Goal: Task Accomplishment & Management: Complete application form

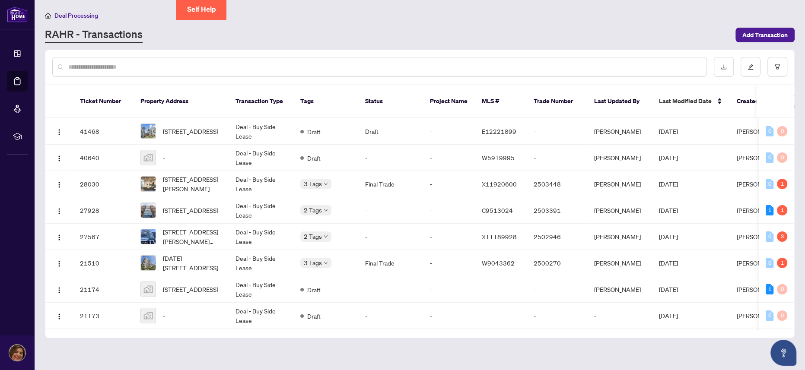
click at [83, 18] on span "Deal Processing" at bounding box center [76, 16] width 44 height 8
click at [81, 14] on span "Deal Processing" at bounding box center [76, 16] width 44 height 8
click at [762, 36] on span "Add Transaction" at bounding box center [764, 35] width 45 height 14
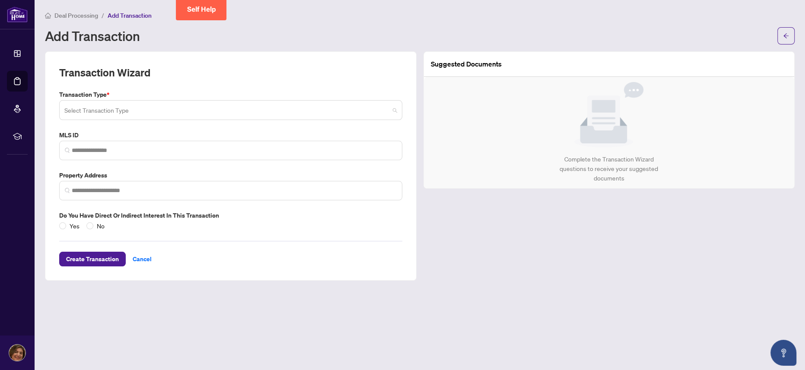
click at [396, 110] on div "Select Transaction Type" at bounding box center [230, 110] width 343 height 20
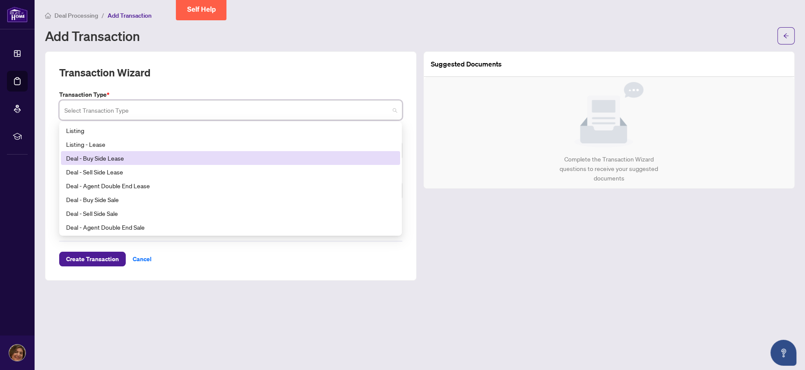
click at [127, 156] on div "Deal - Buy Side Lease" at bounding box center [230, 158] width 329 height 10
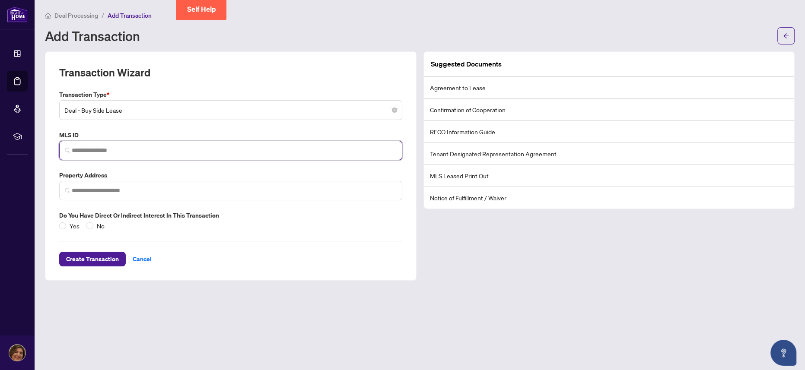
click at [92, 149] on input "search" at bounding box center [234, 150] width 325 height 9
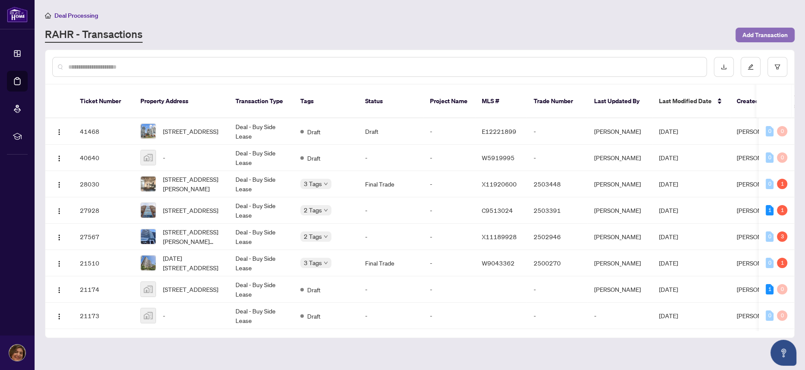
click at [755, 36] on span "Add Transaction" at bounding box center [764, 35] width 45 height 14
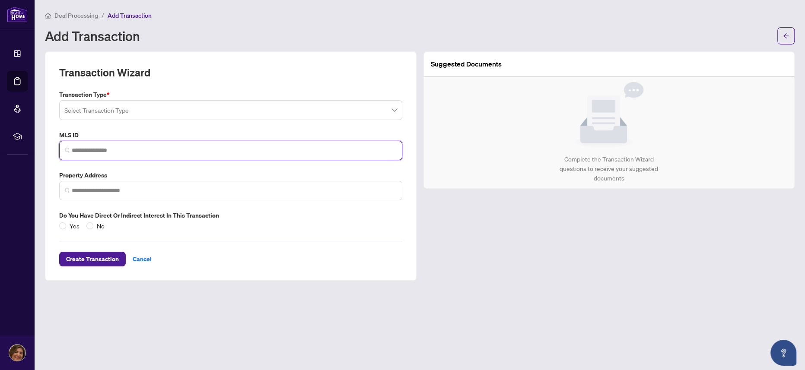
click at [167, 149] on input "search" at bounding box center [234, 150] width 325 height 9
paste input "*********"
type input "*********"
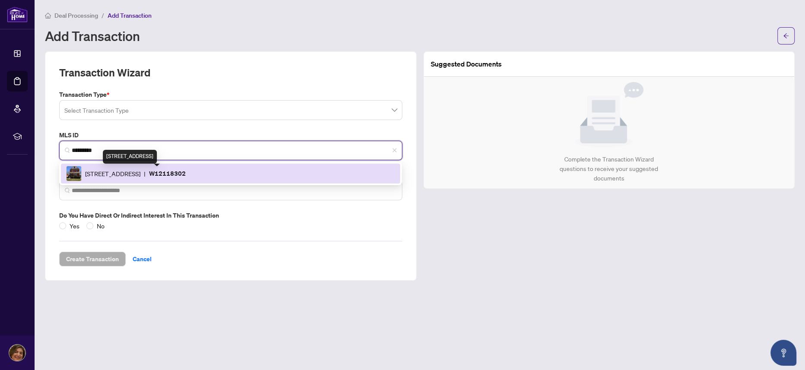
click at [140, 175] on span "87 Greendale Ave, Toronto, Ontario M6N 4P4, Canada" at bounding box center [112, 174] width 55 height 10
type input "**********"
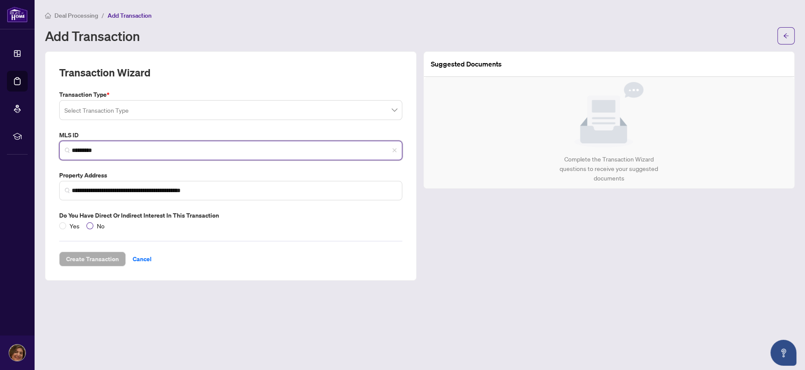
type input "*********"
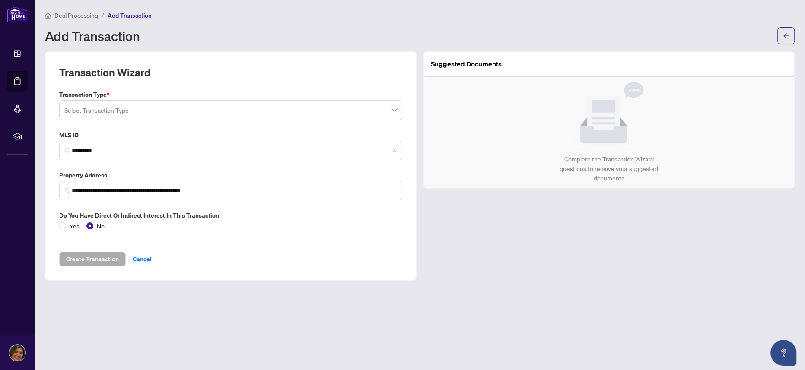
click at [391, 111] on span at bounding box center [230, 110] width 333 height 16
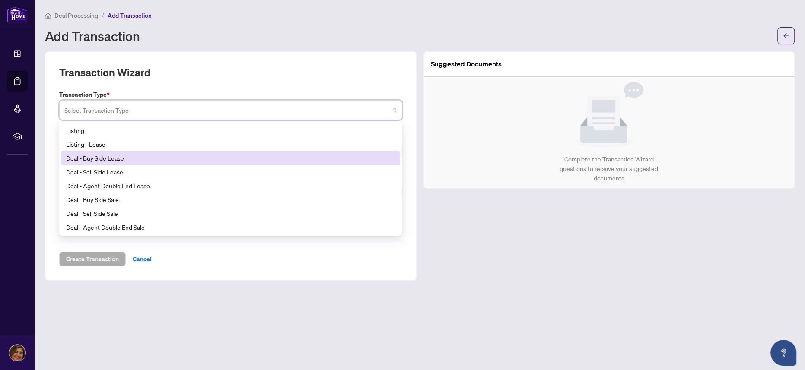
click at [105, 159] on div "Deal - Buy Side Lease" at bounding box center [230, 158] width 329 height 10
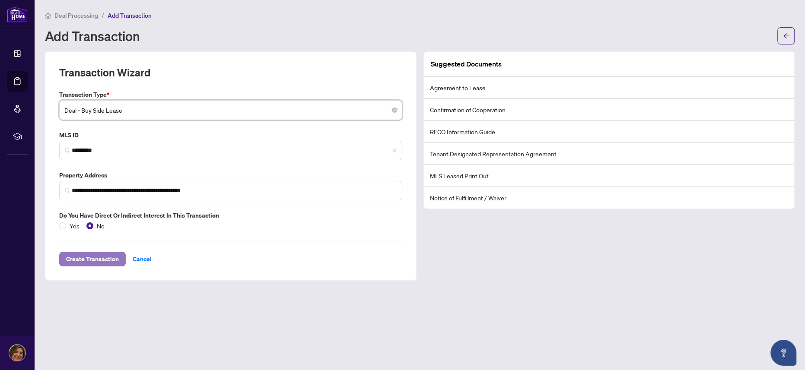
click at [104, 257] on span "Create Transaction" at bounding box center [92, 259] width 53 height 14
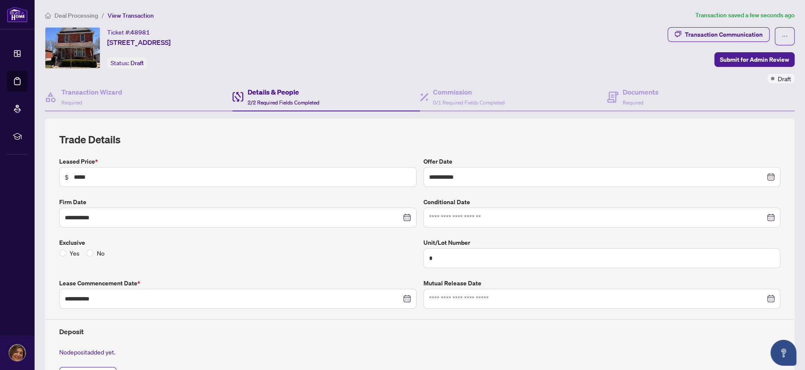
click at [255, 95] on h4 "Details & People" at bounding box center [284, 92] width 72 height 10
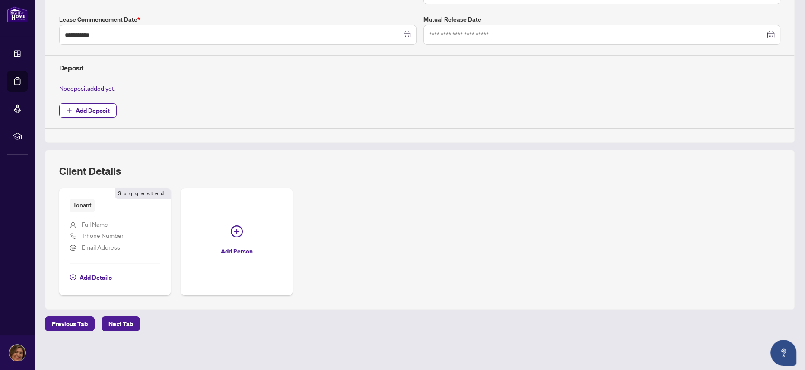
scroll to position [265, 0]
click at [111, 325] on span "Next Tab" at bounding box center [120, 323] width 25 height 14
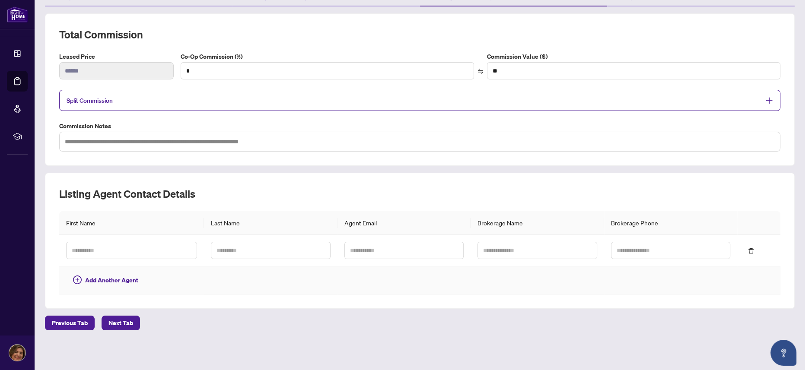
scroll to position [19, 0]
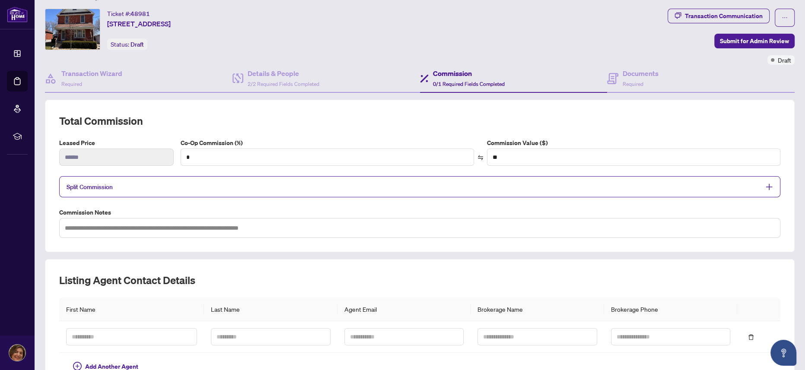
click at [447, 79] on div "Commission 0/1 Required Fields Completed" at bounding box center [469, 78] width 72 height 20
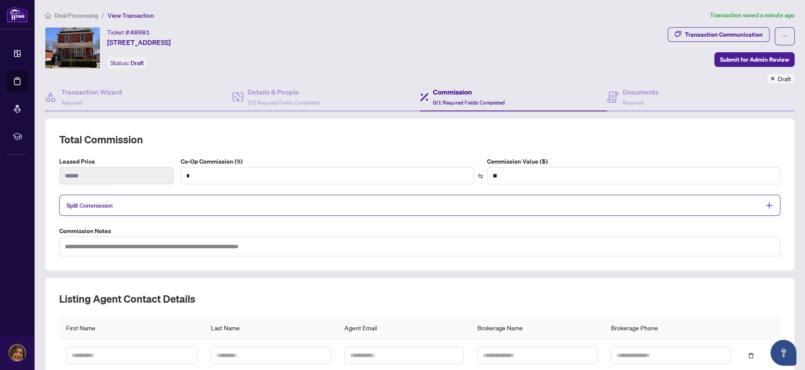
scroll to position [0, 0]
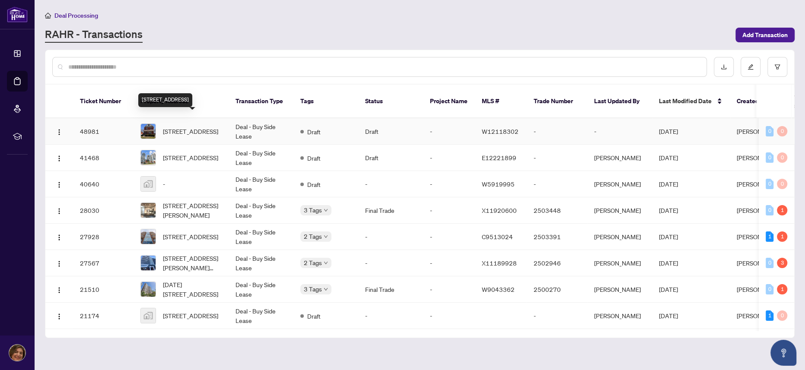
click at [184, 127] on span "[STREET_ADDRESS]" at bounding box center [190, 132] width 55 height 10
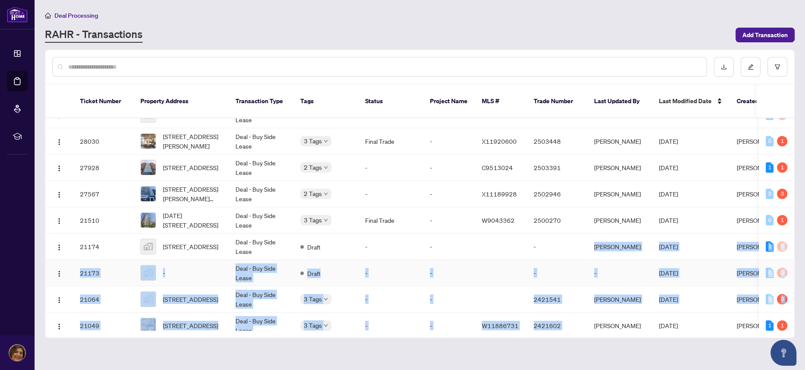
scroll to position [83, 0]
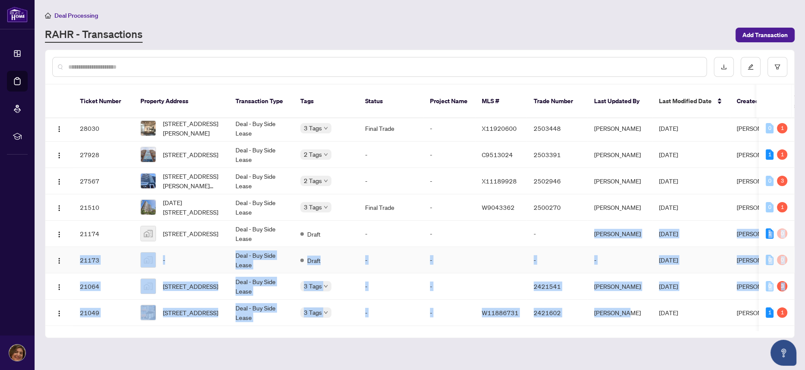
drag, startPoint x: 540, startPoint y: 318, endPoint x: 586, endPoint y: 294, distance: 52.2
click at [595, 309] on tbody "48981 2-87 Greendale Ave, Toronto, Ontario M6N 4P4, Canada Deal - Buy Side Leas…" at bounding box center [465, 306] width 841 height 540
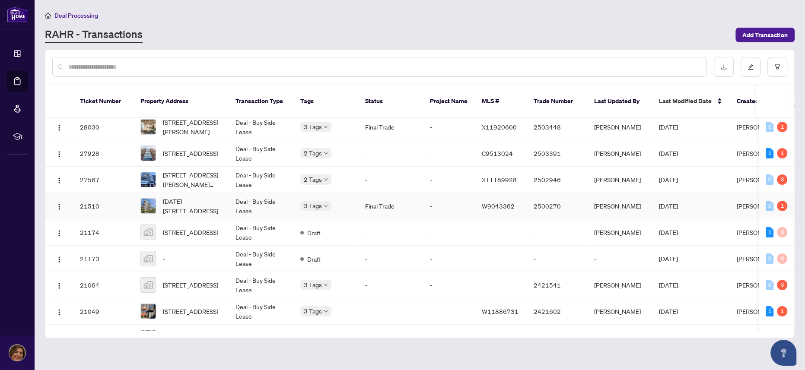
click at [524, 197] on td "W9043362" at bounding box center [501, 206] width 52 height 26
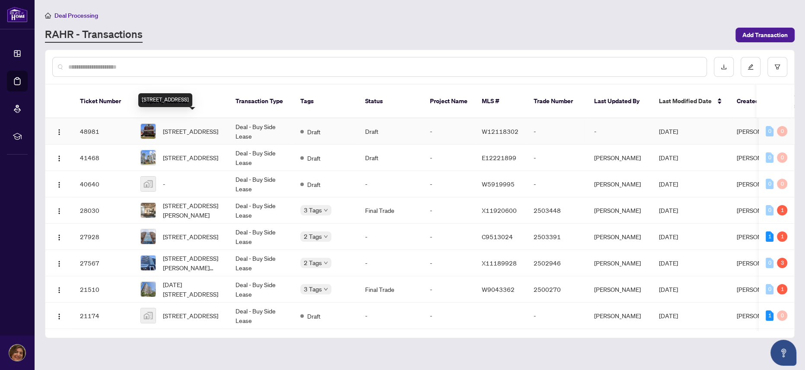
click at [172, 127] on span "[STREET_ADDRESS]" at bounding box center [190, 132] width 55 height 10
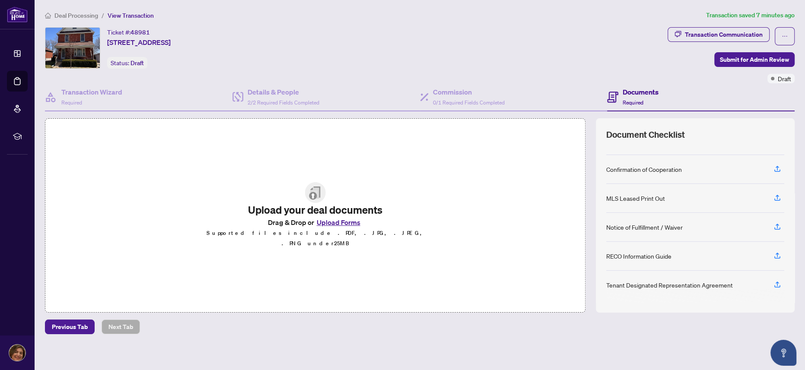
scroll to position [4, 0]
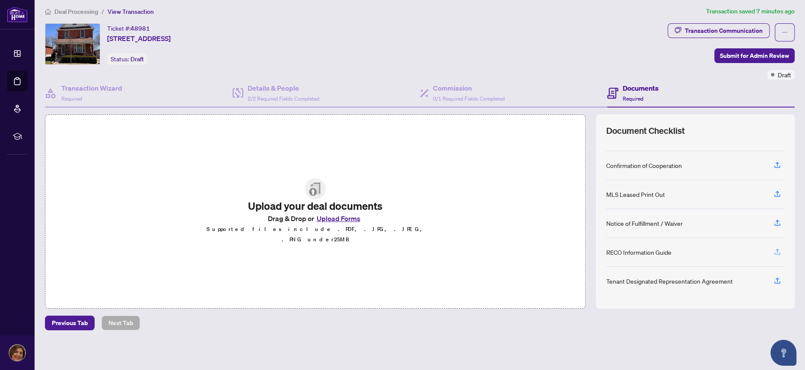
click at [773, 250] on icon "button" at bounding box center [777, 252] width 8 height 8
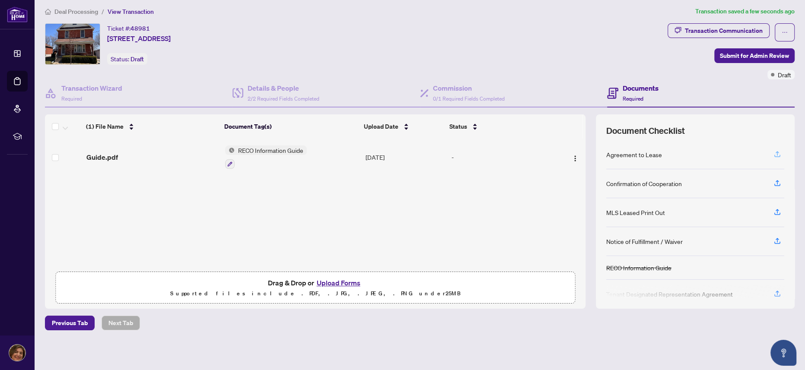
click at [770, 152] on button "button" at bounding box center [777, 154] width 14 height 15
click at [773, 179] on icon "button" at bounding box center [777, 183] width 8 height 8
click at [628, 212] on div "MLS Leased Print Out" at bounding box center [635, 213] width 59 height 10
click at [773, 211] on icon "button" at bounding box center [777, 212] width 8 height 8
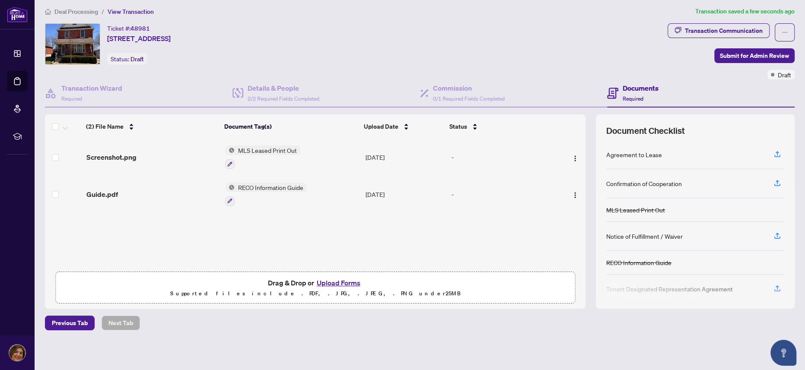
scroll to position [8, 0]
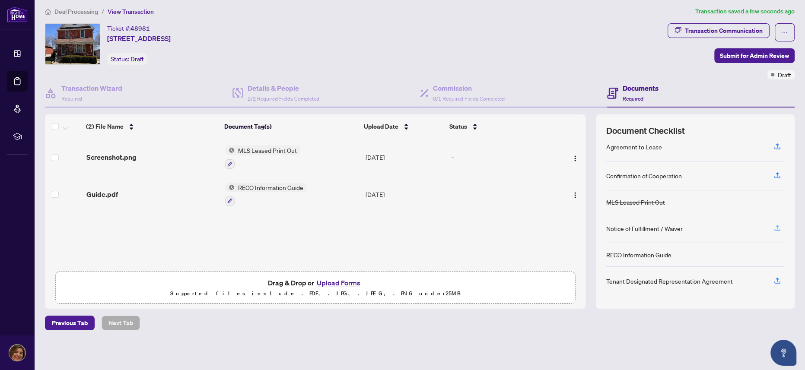
click at [773, 228] on icon "button" at bounding box center [777, 228] width 8 height 8
click at [616, 224] on div "Notice of Fulfillment / Waiver" at bounding box center [644, 229] width 76 height 10
click at [773, 280] on icon "button" at bounding box center [777, 281] width 8 height 8
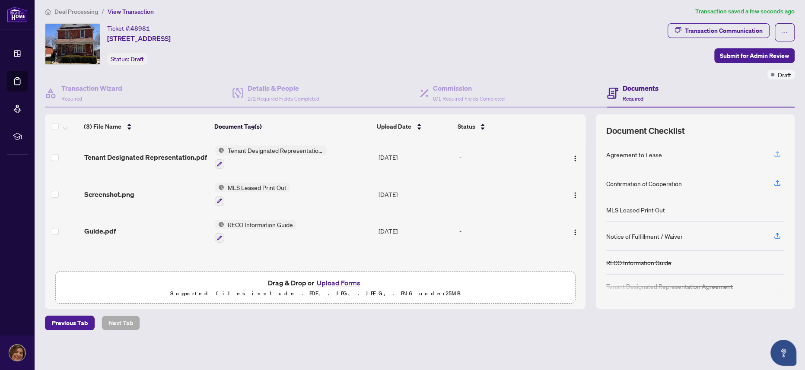
click at [773, 151] on icon "button" at bounding box center [777, 154] width 8 height 8
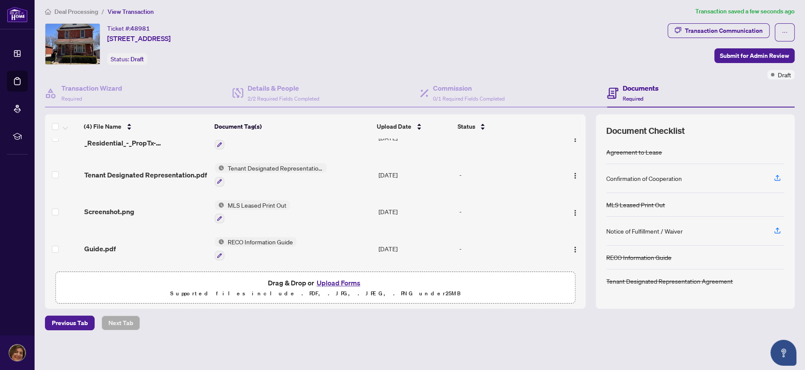
scroll to position [0, 0]
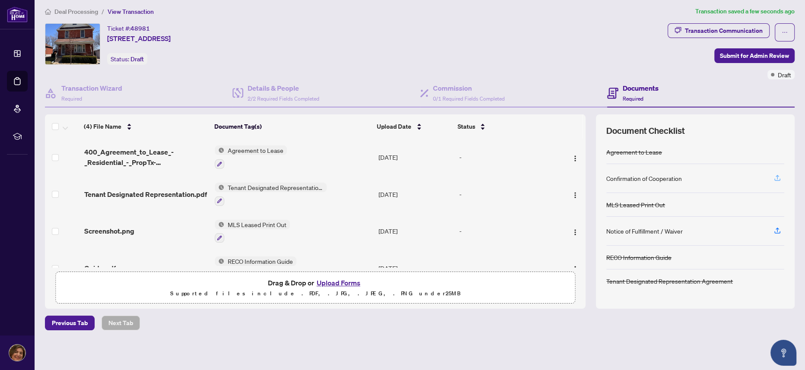
click at [770, 178] on button "button" at bounding box center [777, 178] width 14 height 15
click at [775, 176] on icon "button" at bounding box center [776, 177] width 3 height 4
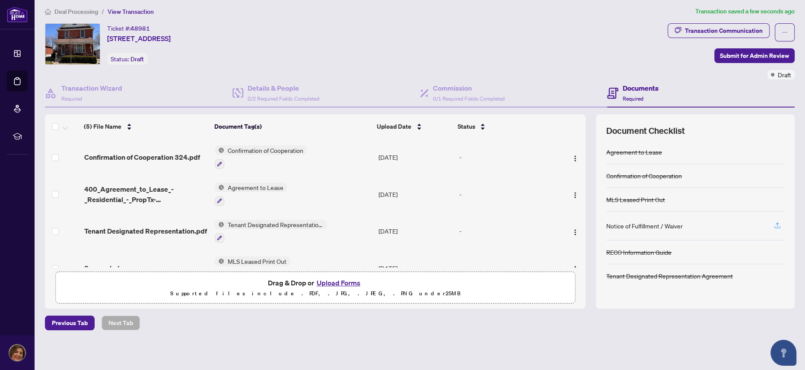
click at [773, 226] on icon "button" at bounding box center [777, 226] width 8 height 8
click at [648, 226] on div "Notice of Fulfillment / Waiver" at bounding box center [644, 226] width 76 height 10
click at [607, 226] on div "Notice of Fulfillment / Waiver" at bounding box center [644, 226] width 76 height 10
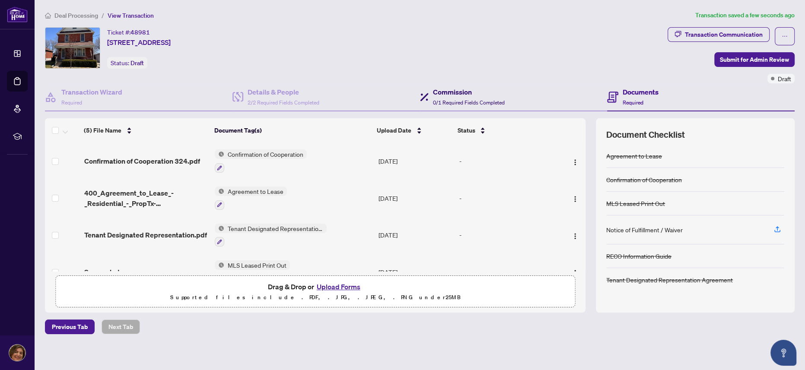
click at [436, 94] on h4 "Commission" at bounding box center [469, 92] width 72 height 10
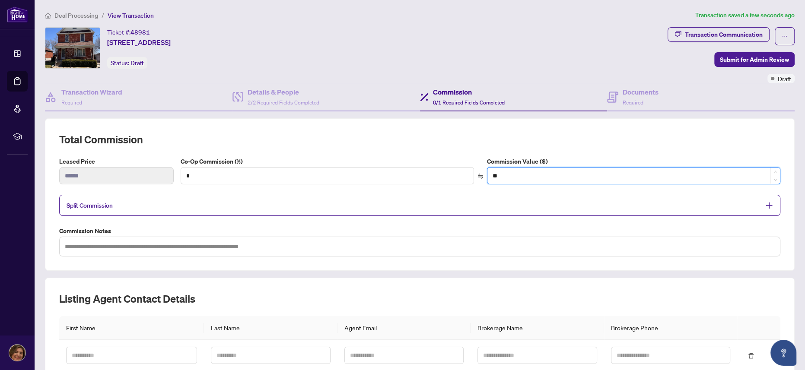
click at [539, 174] on input "**" at bounding box center [633, 176] width 292 height 16
click at [229, 168] on input "*" at bounding box center [327, 176] width 292 height 16
type input "*"
type input "*******"
type input "**"
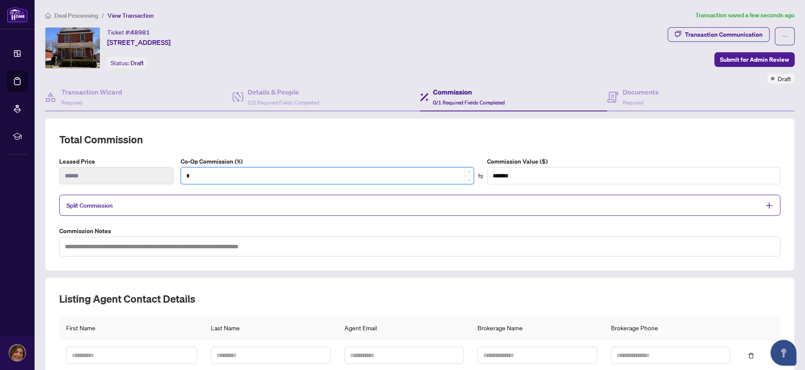
type input "********"
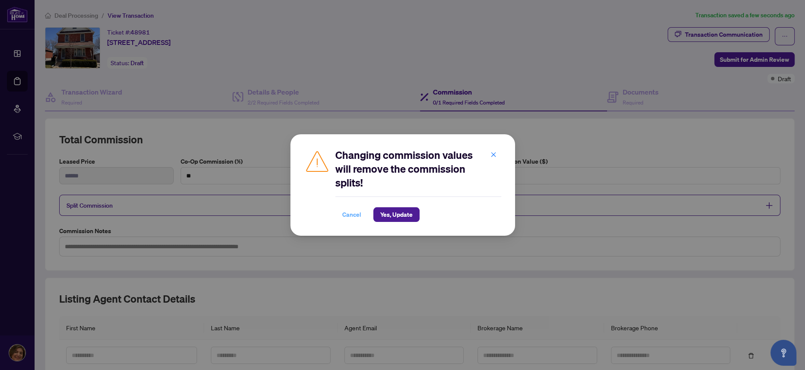
click at [355, 213] on span "Cancel" at bounding box center [351, 215] width 19 height 14
type input "*"
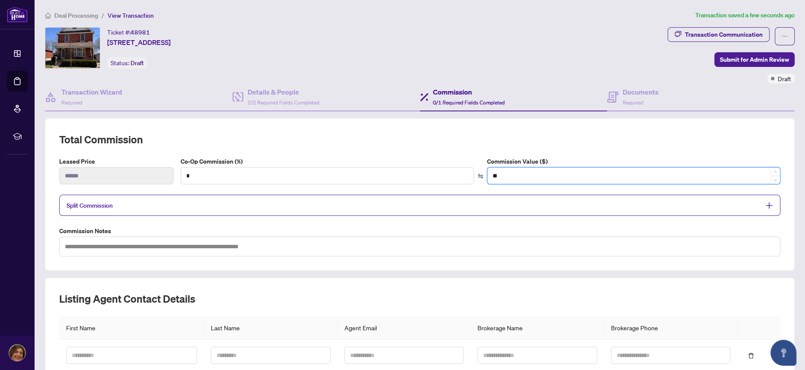
click at [503, 179] on input "**" at bounding box center [633, 176] width 292 height 16
type input "*"
type input "****"
type input "**"
type input "****"
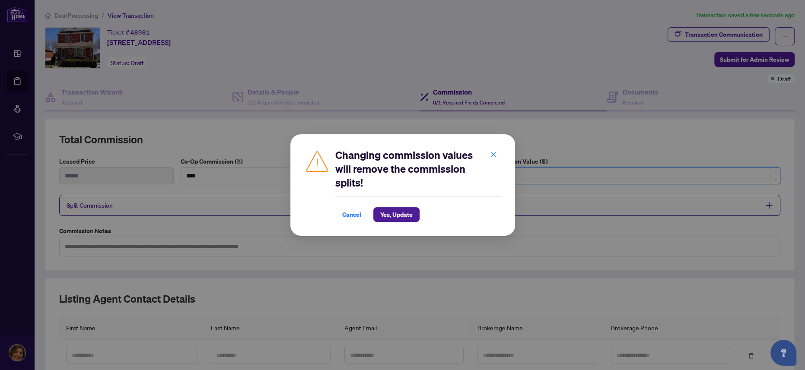
type input "***"
click at [343, 214] on span "Cancel" at bounding box center [351, 215] width 19 height 14
type input "*"
type input "**"
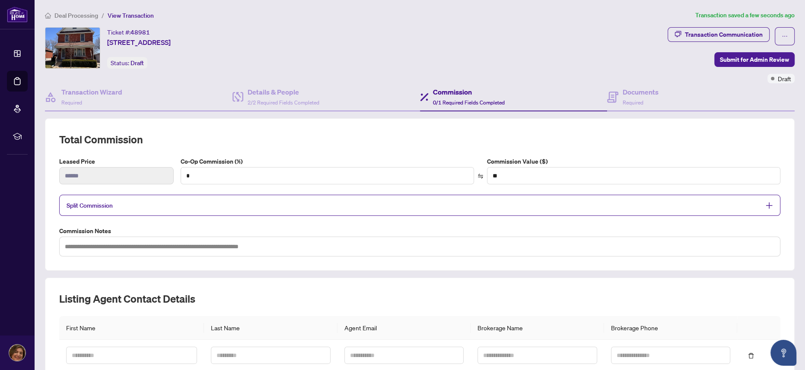
click at [176, 207] on span "Split Commission" at bounding box center [413, 205] width 693 height 10
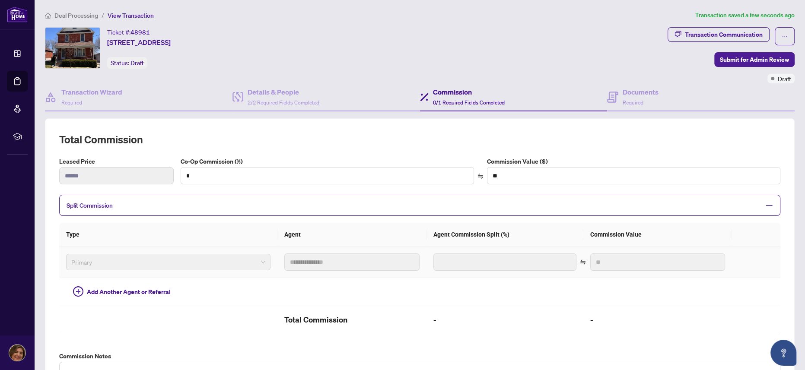
click at [158, 256] on span "Primary" at bounding box center [168, 262] width 194 height 13
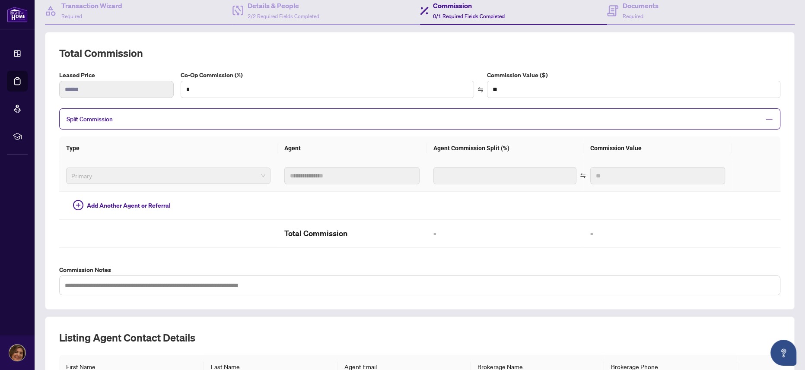
click at [123, 166] on td "Primary" at bounding box center [168, 176] width 218 height 32
click at [121, 175] on span "Primary" at bounding box center [168, 175] width 194 height 13
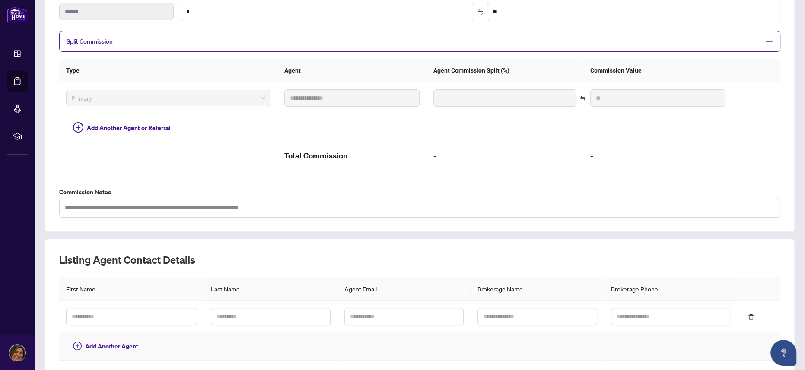
scroll to position [144, 0]
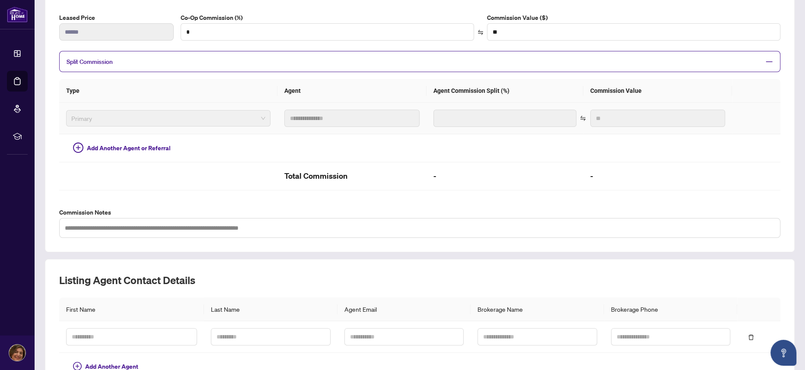
click at [84, 124] on div "Primary" at bounding box center [168, 118] width 204 height 16
click at [81, 103] on td "Primary" at bounding box center [168, 119] width 218 height 32
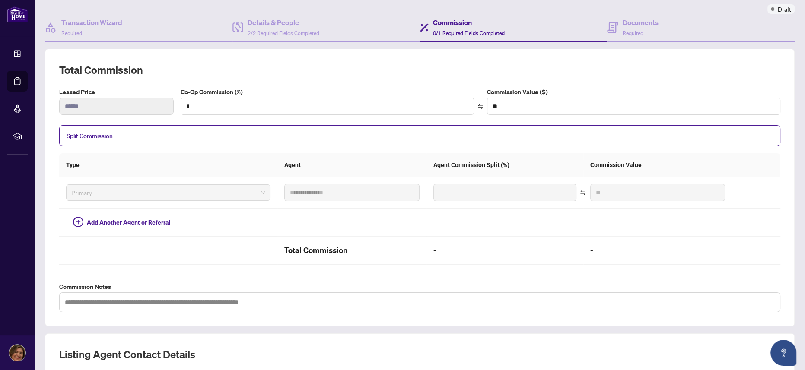
scroll to position [86, 0]
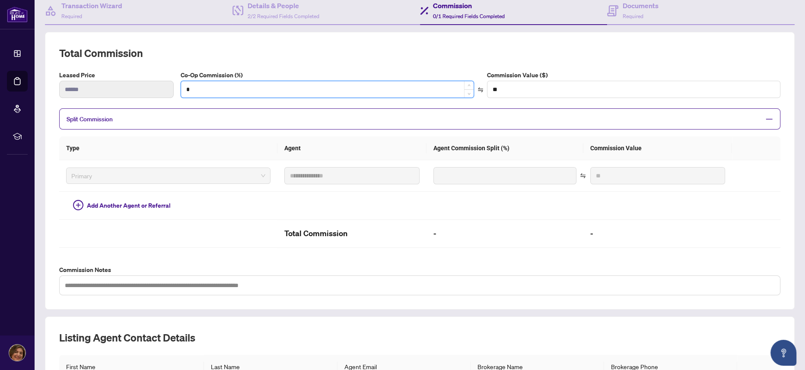
click at [229, 87] on input "*" at bounding box center [327, 89] width 292 height 16
type input "*"
type input "*******"
type input "**"
type input "********"
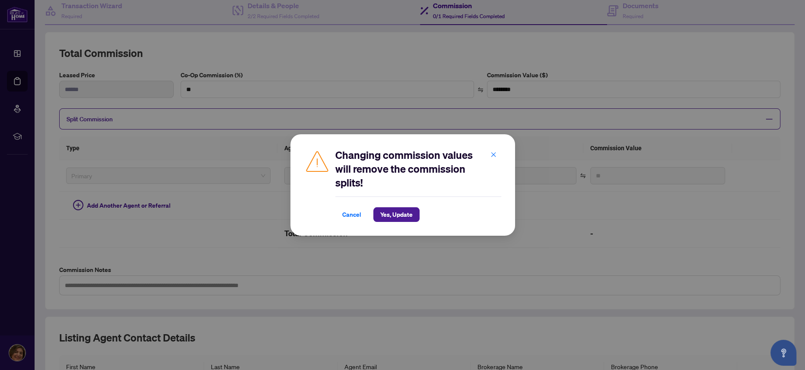
click at [356, 212] on span "Cancel" at bounding box center [351, 215] width 19 height 14
type input "*"
type input "**"
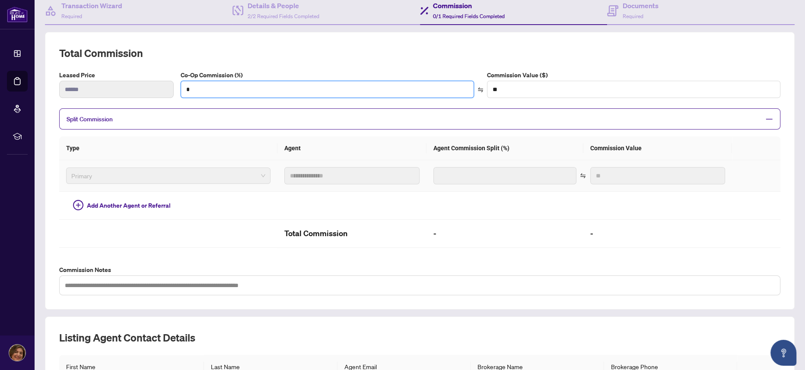
click at [195, 177] on span "Primary" at bounding box center [168, 175] width 194 height 13
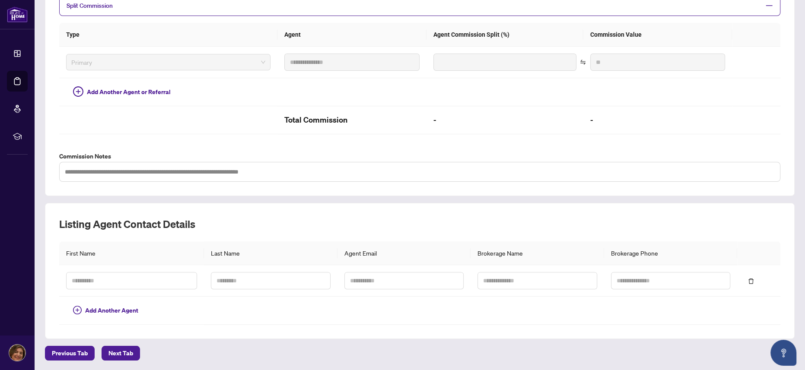
scroll to position [230, 0]
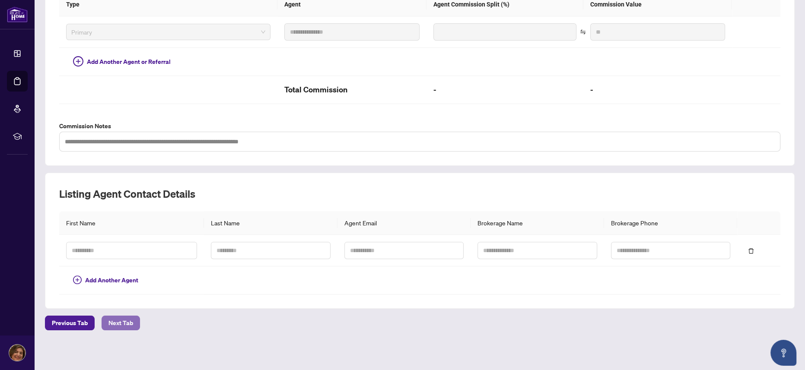
click at [114, 322] on span "Next Tab" at bounding box center [120, 323] width 25 height 14
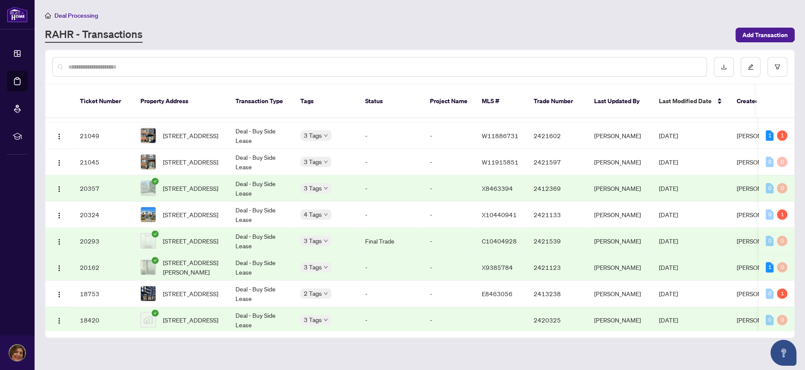
scroll to position [290, 0]
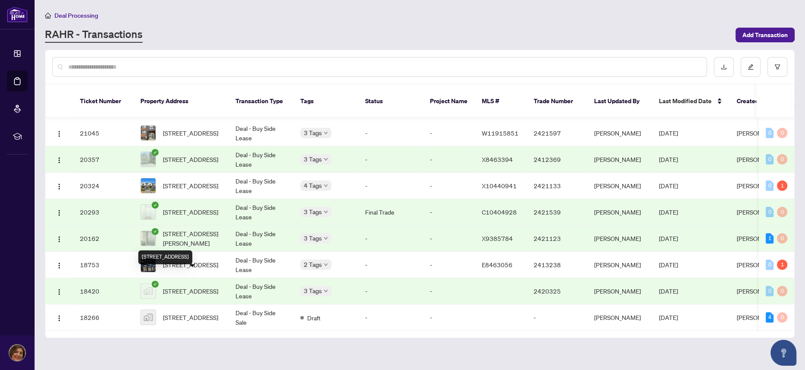
click at [202, 286] on span "[STREET_ADDRESS]" at bounding box center [190, 291] width 55 height 10
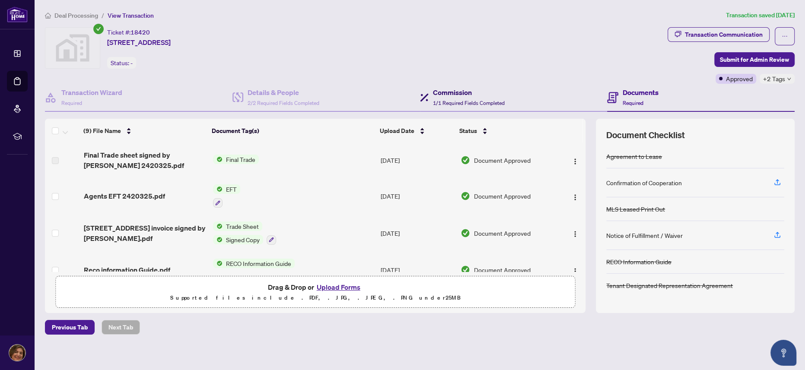
click at [442, 91] on h4 "Commission" at bounding box center [469, 92] width 72 height 10
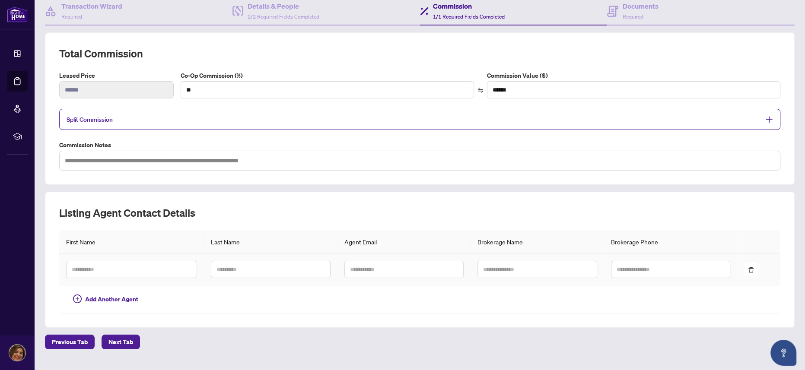
scroll to position [106, 0]
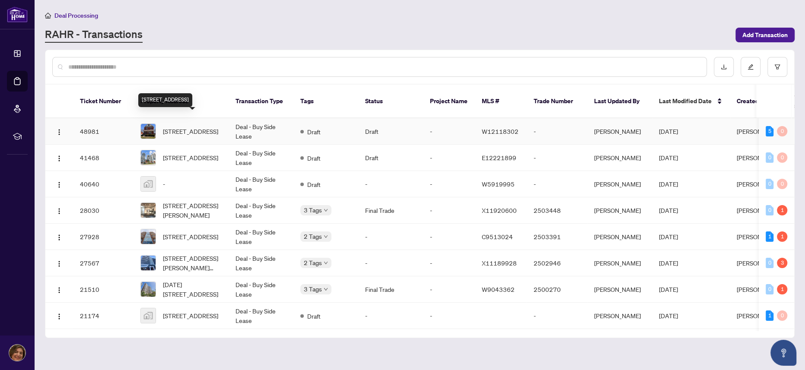
click at [195, 127] on span "[STREET_ADDRESS]" at bounding box center [190, 132] width 55 height 10
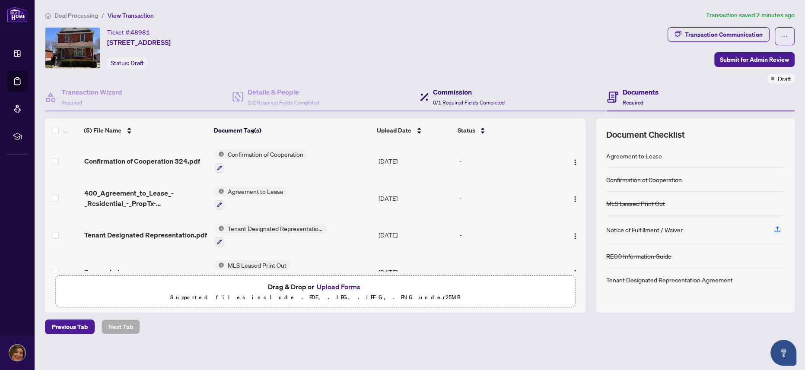
click at [438, 95] on h4 "Commission" at bounding box center [469, 92] width 72 height 10
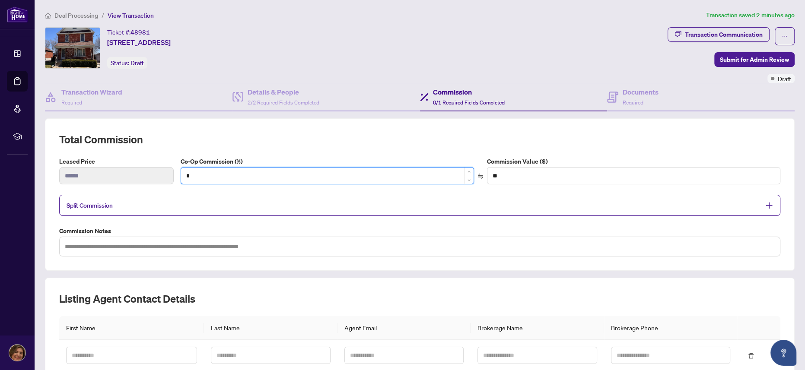
click at [218, 179] on input "*" at bounding box center [327, 176] width 292 height 16
type input "*"
type input "*******"
type input "**"
type input "********"
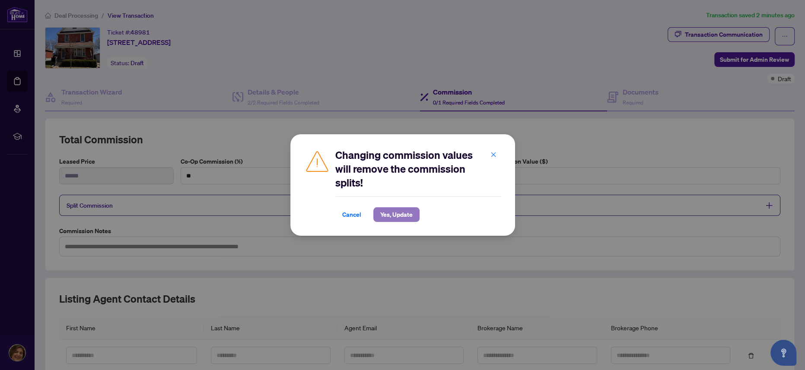
click at [391, 208] on span "Yes, Update" at bounding box center [396, 215] width 32 height 14
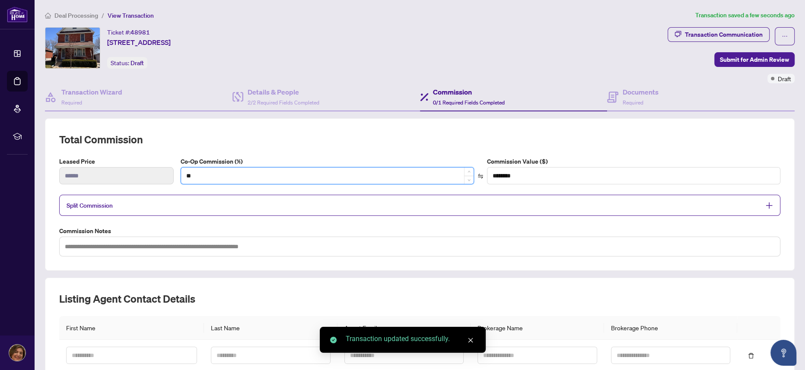
click at [207, 174] on input "**" at bounding box center [327, 176] width 292 height 16
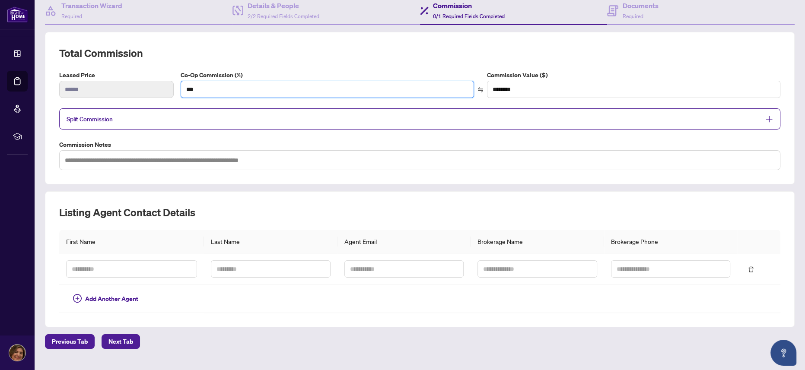
scroll to position [105, 0]
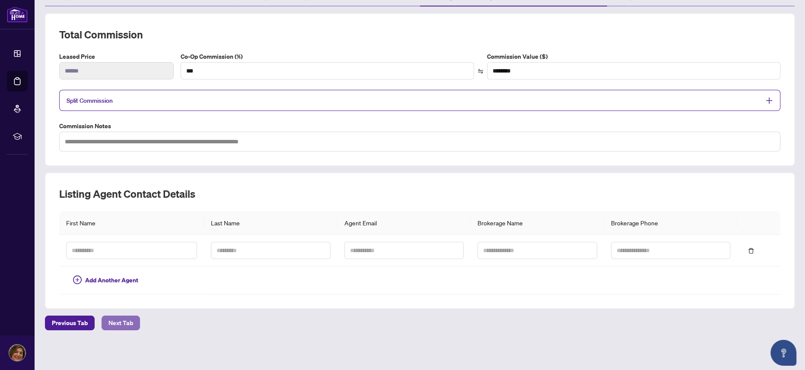
type input "**"
click at [119, 325] on span "Next Tab" at bounding box center [120, 323] width 25 height 14
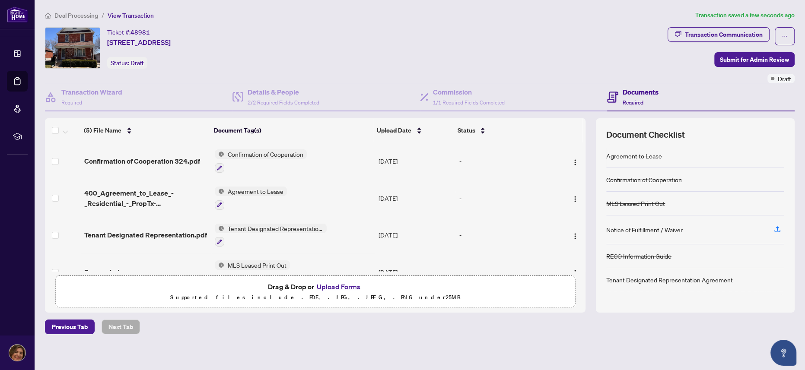
click at [623, 91] on h4 "Documents" at bounding box center [641, 92] width 36 height 10
click at [733, 61] on span "Submit for Admin Review" at bounding box center [754, 60] width 69 height 14
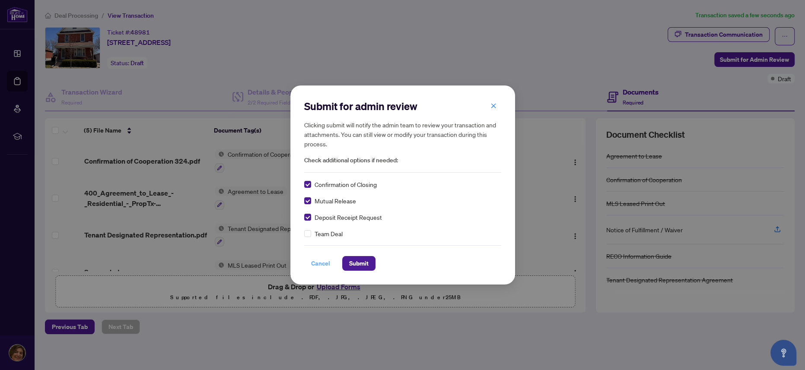
click at [324, 265] on span "Cancel" at bounding box center [320, 264] width 19 height 14
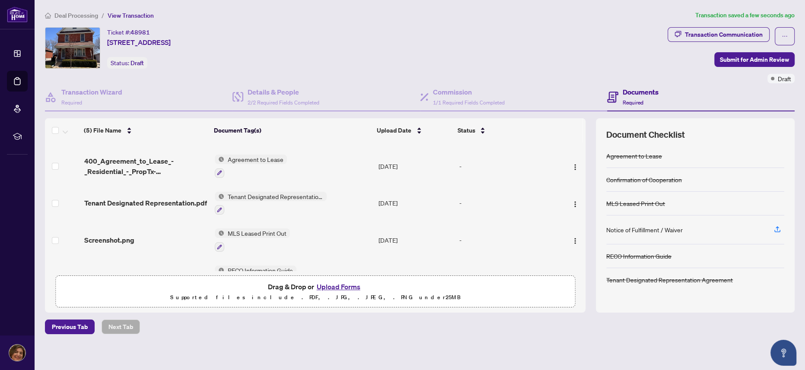
scroll to position [55, 0]
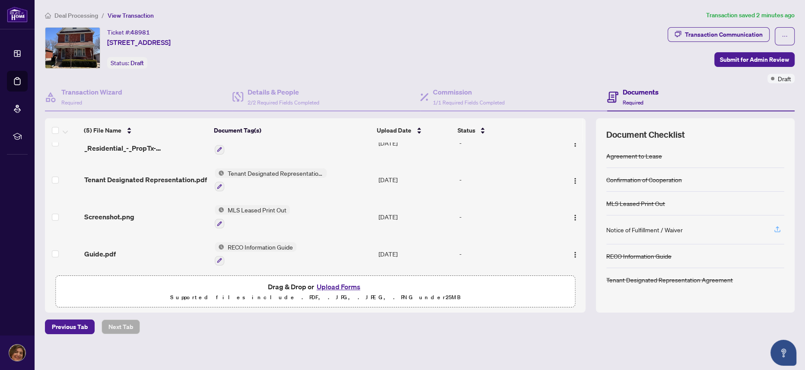
click at [773, 229] on icon "button" at bounding box center [777, 230] width 8 height 8
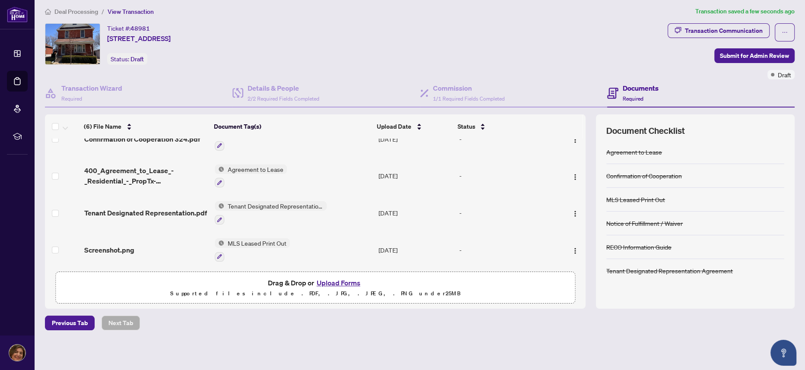
scroll to position [0, 0]
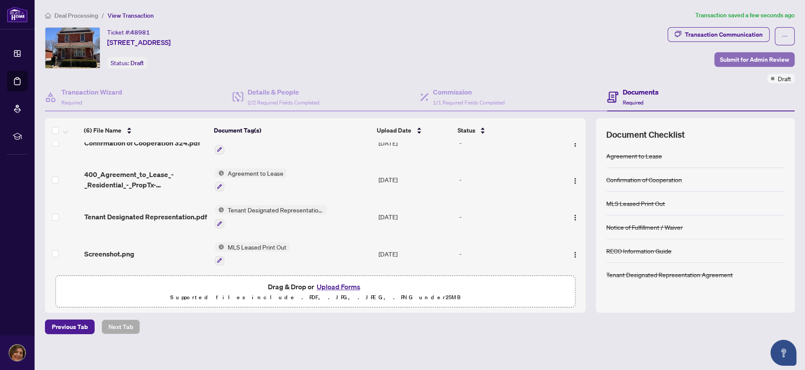
click at [734, 57] on span "Submit for Admin Review" at bounding box center [754, 60] width 69 height 14
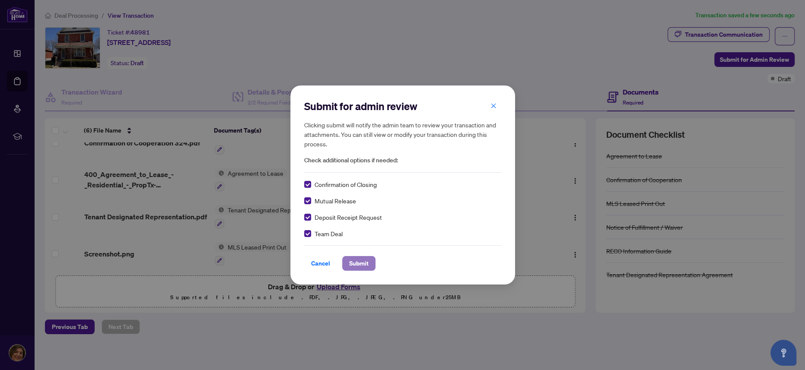
click at [362, 262] on span "Submit" at bounding box center [358, 264] width 19 height 14
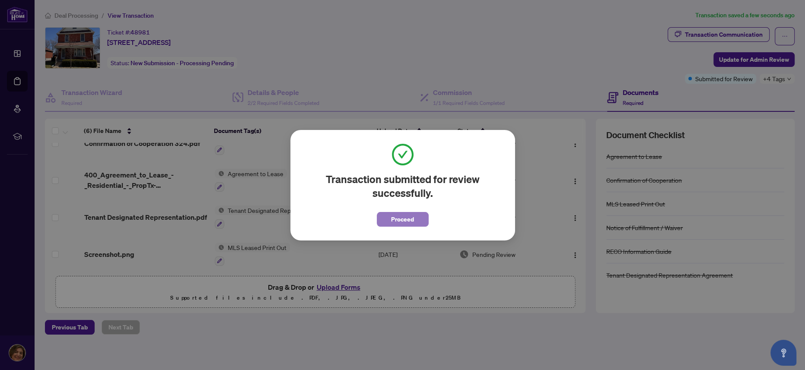
click at [419, 220] on button "Proceed" at bounding box center [403, 219] width 52 height 15
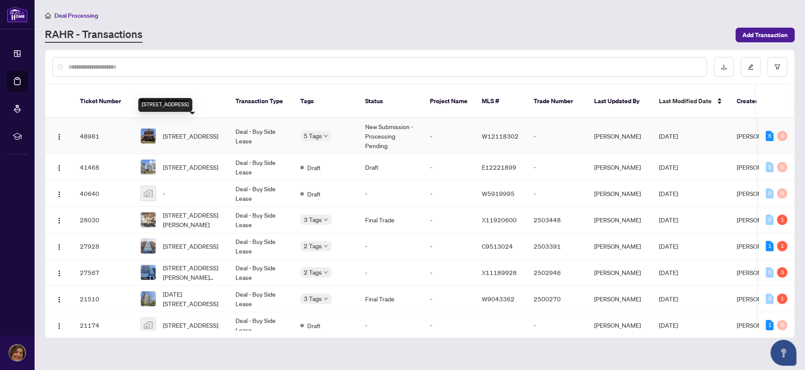
click at [199, 131] on span "[STREET_ADDRESS]" at bounding box center [190, 136] width 55 height 10
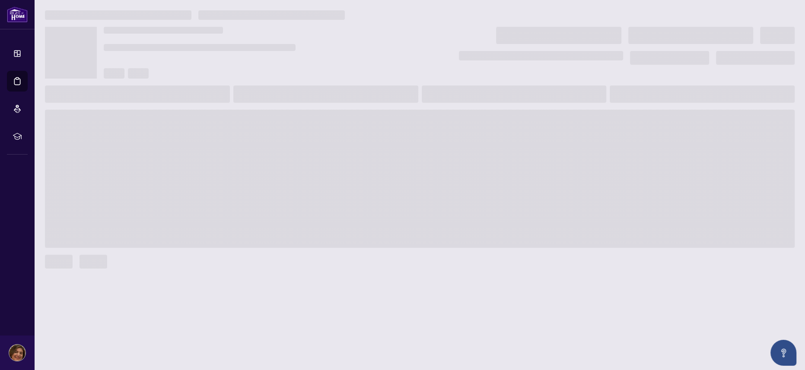
click at [199, 124] on span at bounding box center [420, 179] width 750 height 138
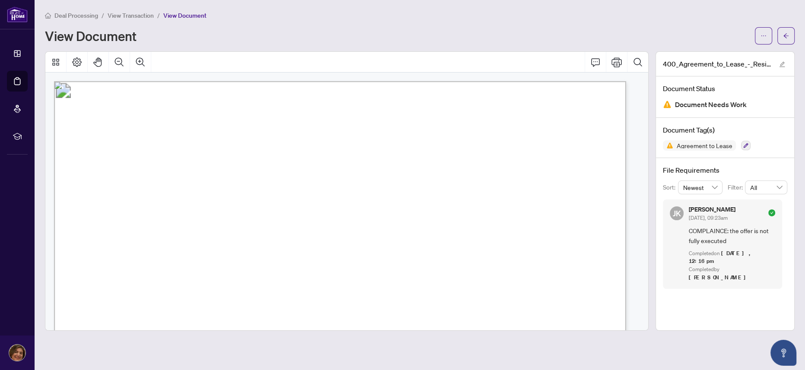
click at [54, 39] on h1 "View Document" at bounding box center [91, 36] width 92 height 14
click at [80, 16] on span "Deal Processing" at bounding box center [76, 16] width 44 height 8
click at [788, 35] on icon "arrow-left" at bounding box center [786, 36] width 6 height 6
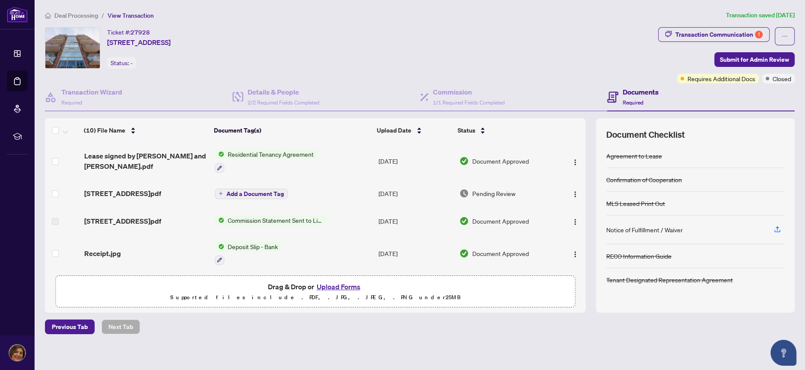
click at [125, 18] on span "View Transaction" at bounding box center [131, 16] width 46 height 8
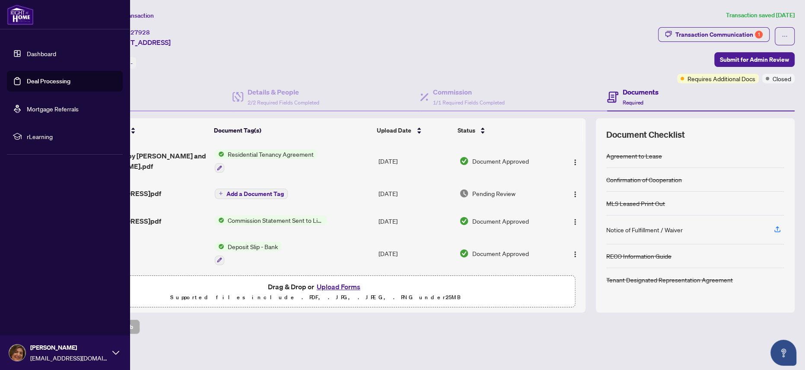
click at [46, 53] on link "Dashboard" at bounding box center [41, 54] width 29 height 8
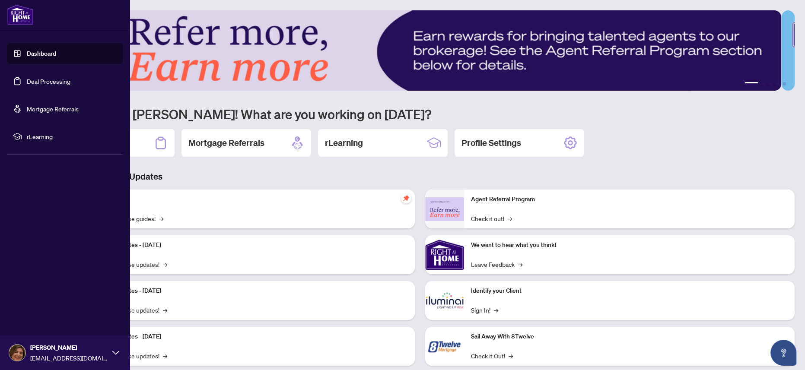
click at [34, 55] on link "Dashboard" at bounding box center [41, 54] width 29 height 8
click at [44, 77] on link "Deal Processing" at bounding box center [49, 81] width 44 height 8
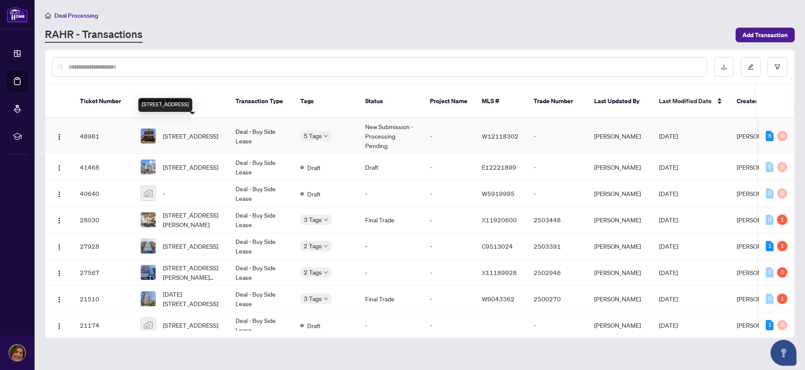
click at [198, 131] on span "[STREET_ADDRESS]" at bounding box center [190, 136] width 55 height 10
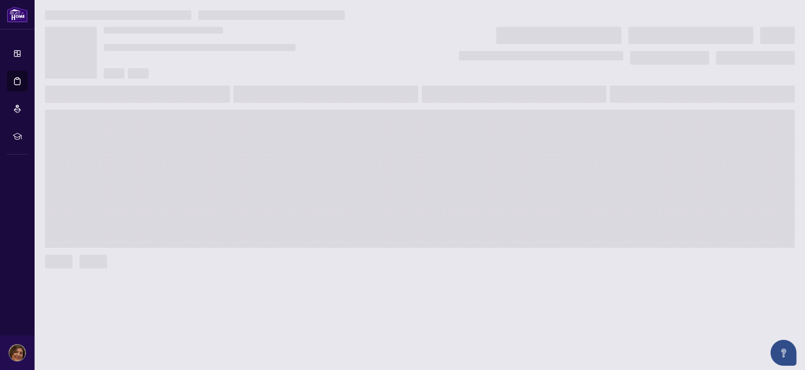
click at [198, 129] on span at bounding box center [420, 179] width 750 height 138
